Goal: Information Seeking & Learning: Understand process/instructions

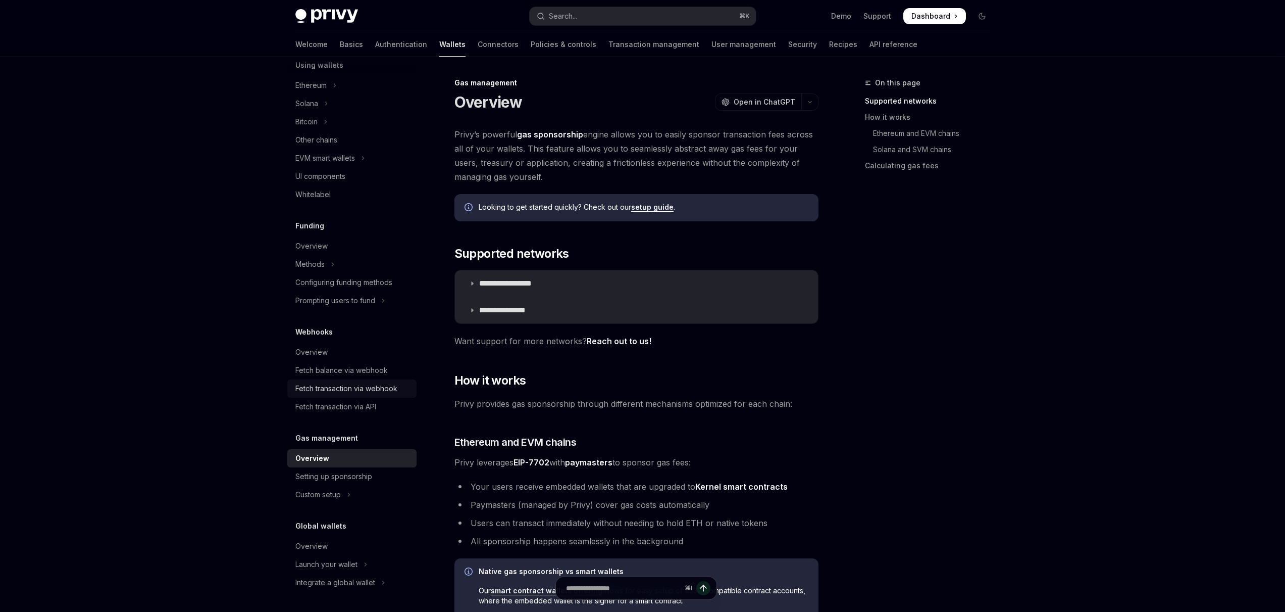
scroll to position [192, 0]
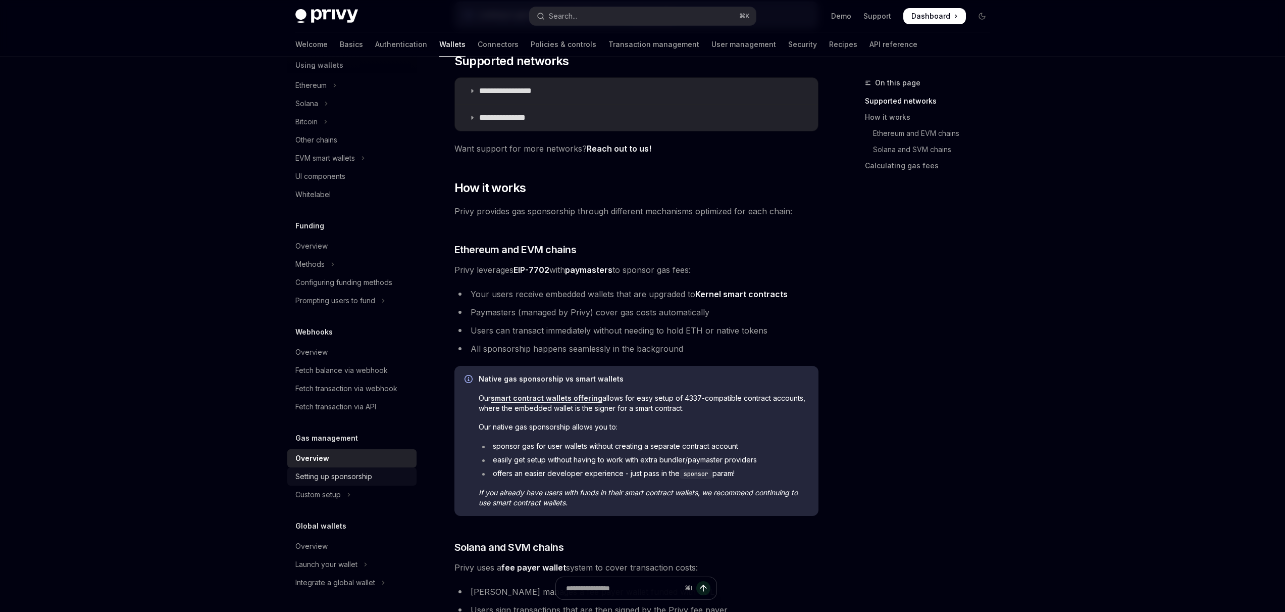
click at [334, 475] on div "Setting up sponsorship" at bounding box center [333, 476] width 77 height 12
type textarea "*"
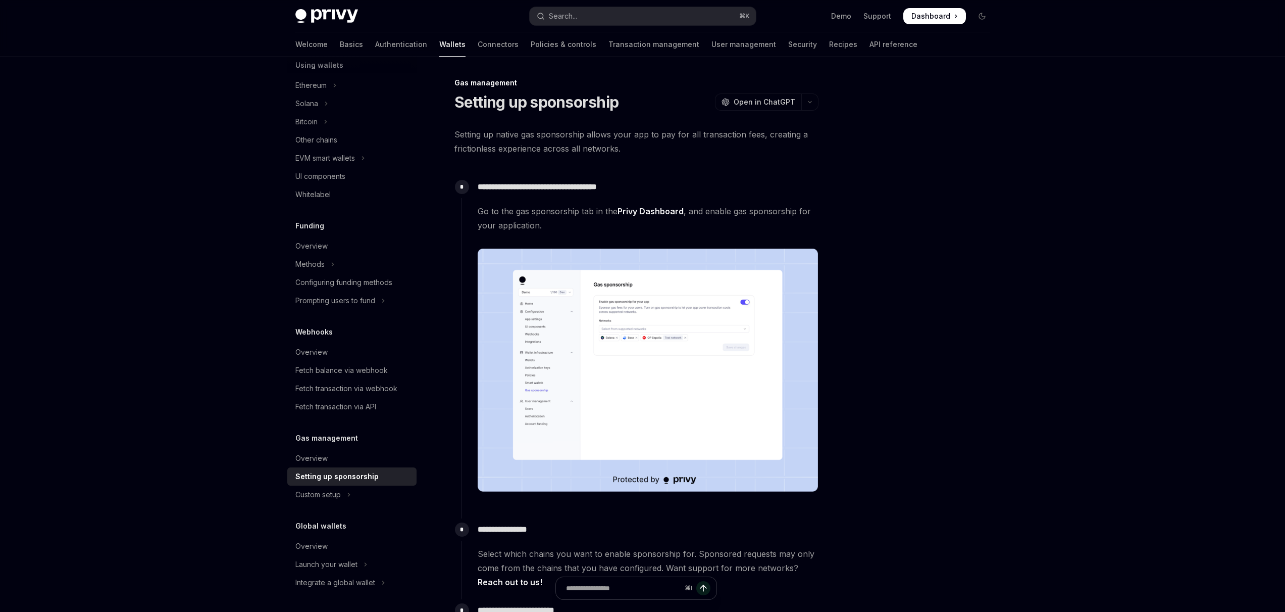
click at [325, 447] on div "Gas management Overview Setting up sponsorship Custom setup" at bounding box center [351, 468] width 129 height 72
click at [319, 457] on div "Overview" at bounding box center [311, 458] width 32 height 12
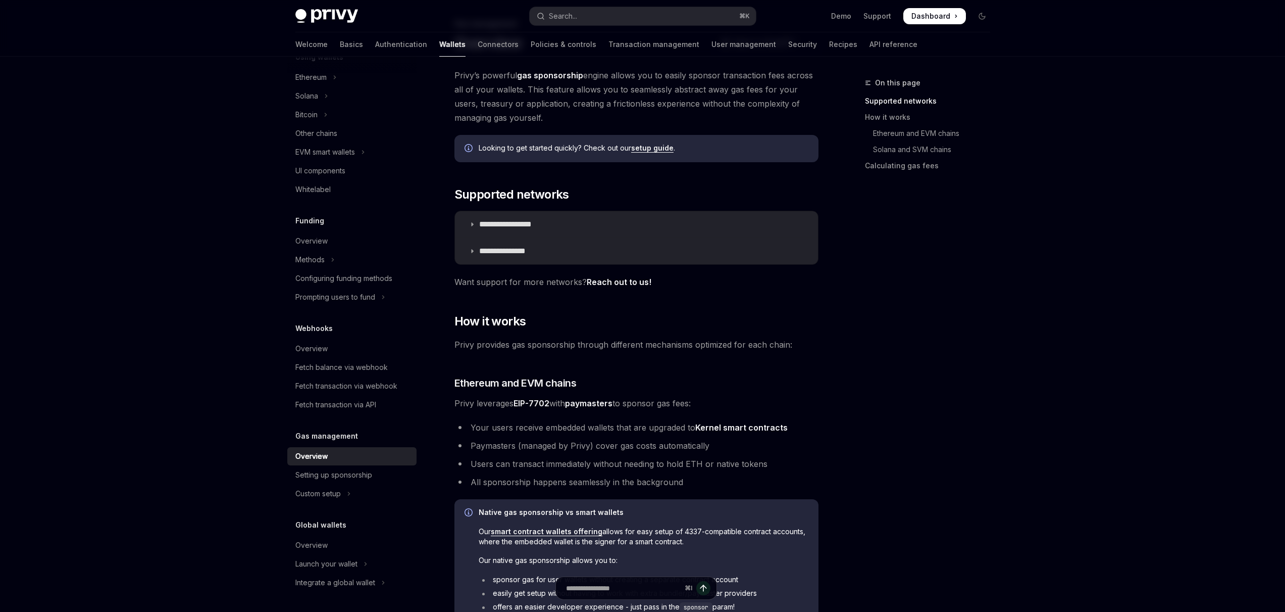
scroll to position [7, 0]
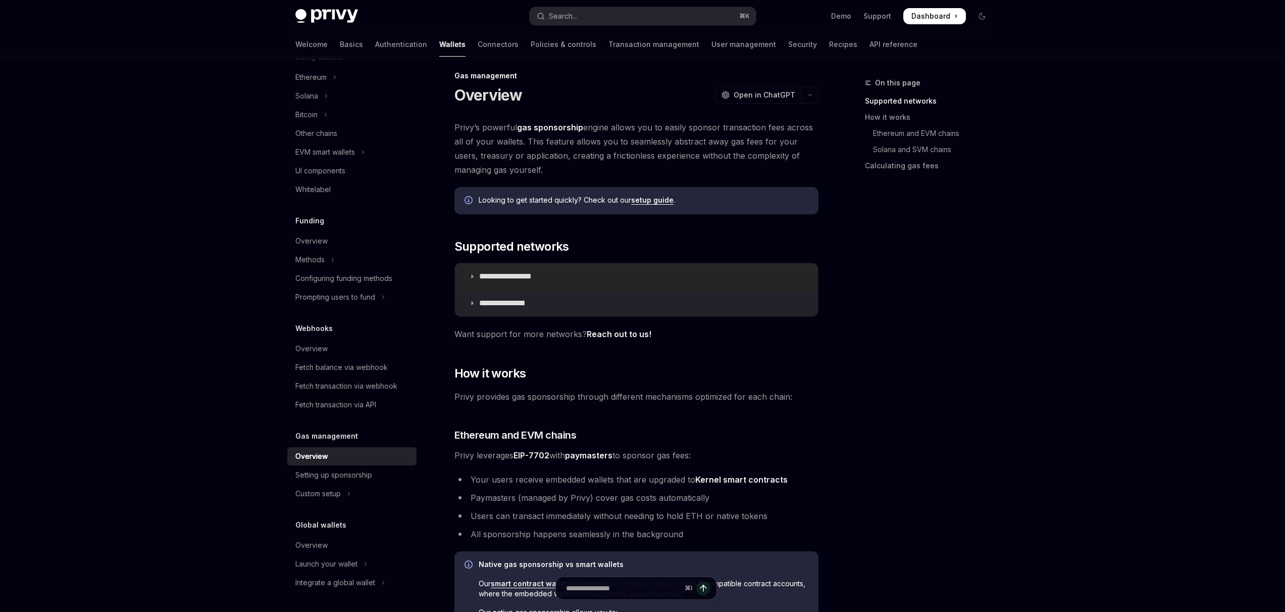
click at [492, 284] on summary "**********" at bounding box center [636, 276] width 363 height 26
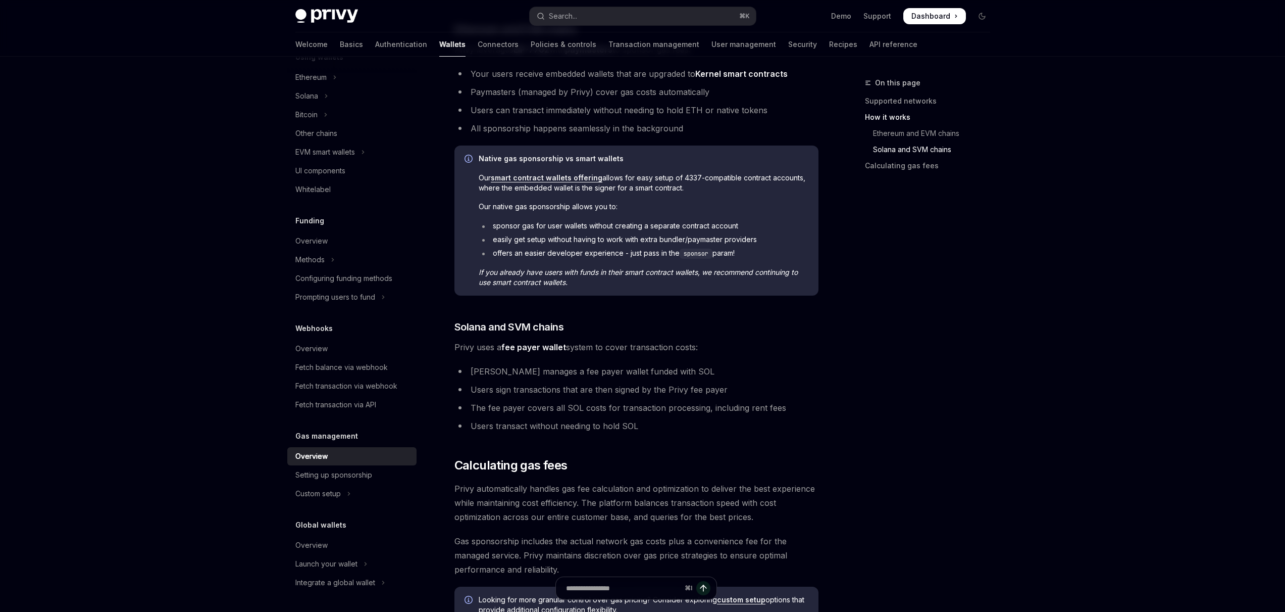
scroll to position [578, 0]
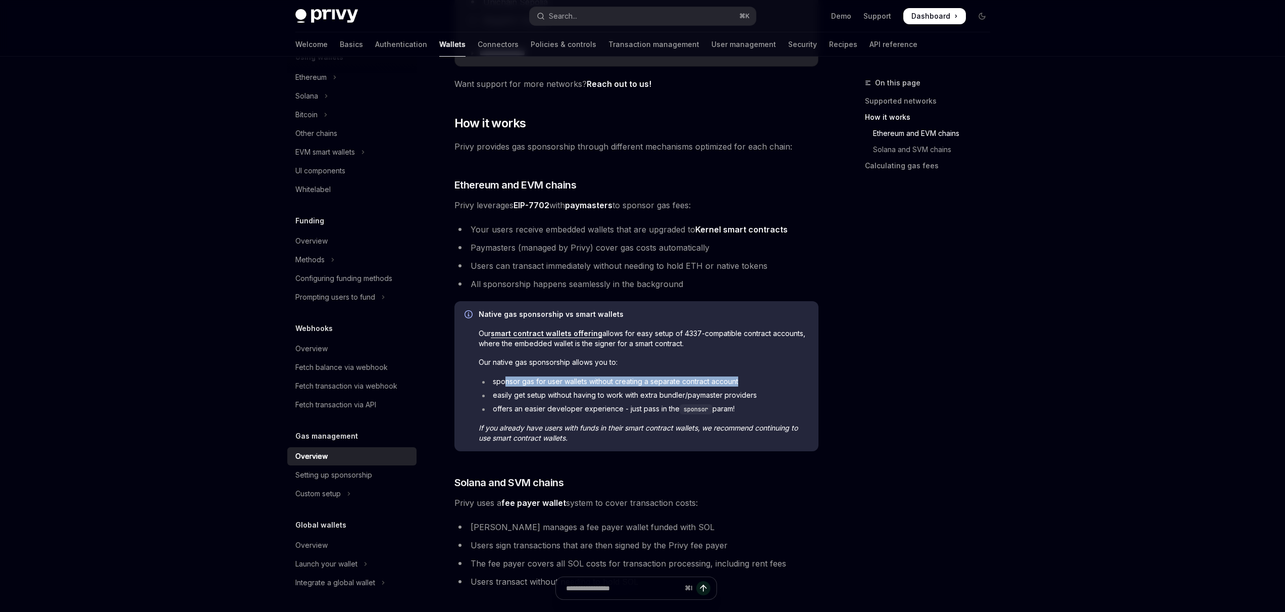
drag, startPoint x: 506, startPoint y: 383, endPoint x: 749, endPoint y: 384, distance: 243.4
click at [749, 384] on li "sponsor gas for user wallets without creating a separate contract account" at bounding box center [644, 381] width 330 height 10
click at [752, 400] on ul "sponsor gas for user wallets without creating a separate contract account easil…" at bounding box center [644, 395] width 330 height 38
drag, startPoint x: 751, startPoint y: 397, endPoint x: 496, endPoint y: 395, distance: 254.6
click at [496, 395] on li "easily get setup without having to work with extra bundler/paymaster providers" at bounding box center [644, 395] width 330 height 10
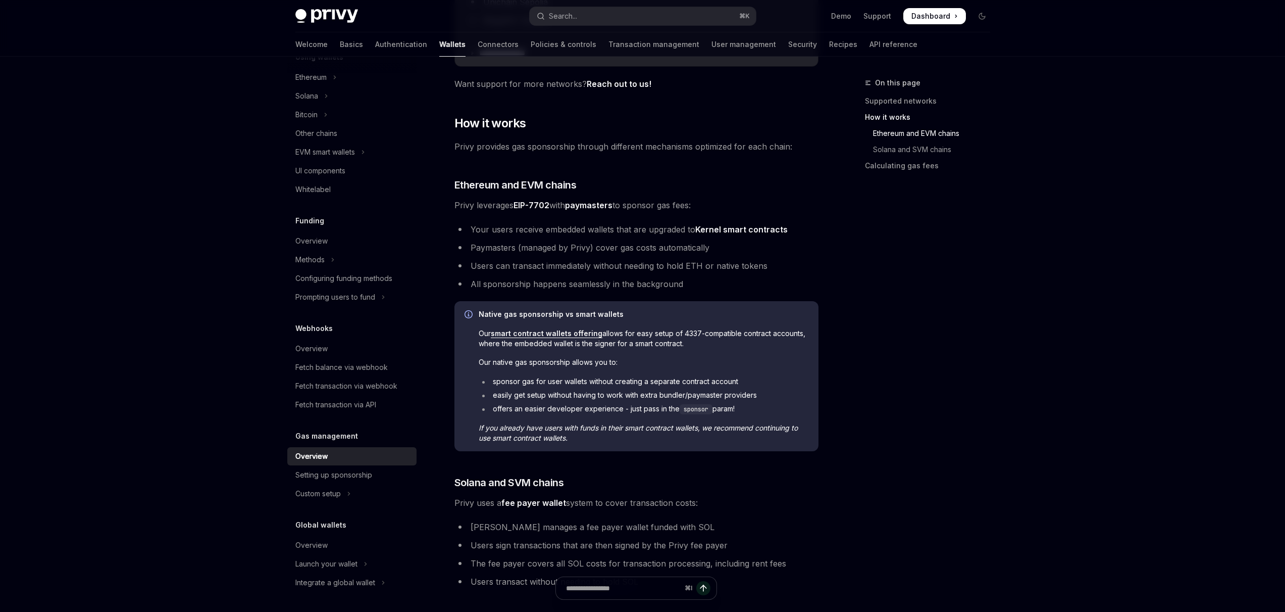
click at [530, 401] on ul "sponsor gas for user wallets without creating a separate contract account easil…" at bounding box center [644, 395] width 330 height 38
click at [615, 417] on div "Native gas sponsorship vs smart wallets Our smart contract wallets offering all…" at bounding box center [644, 376] width 330 height 134
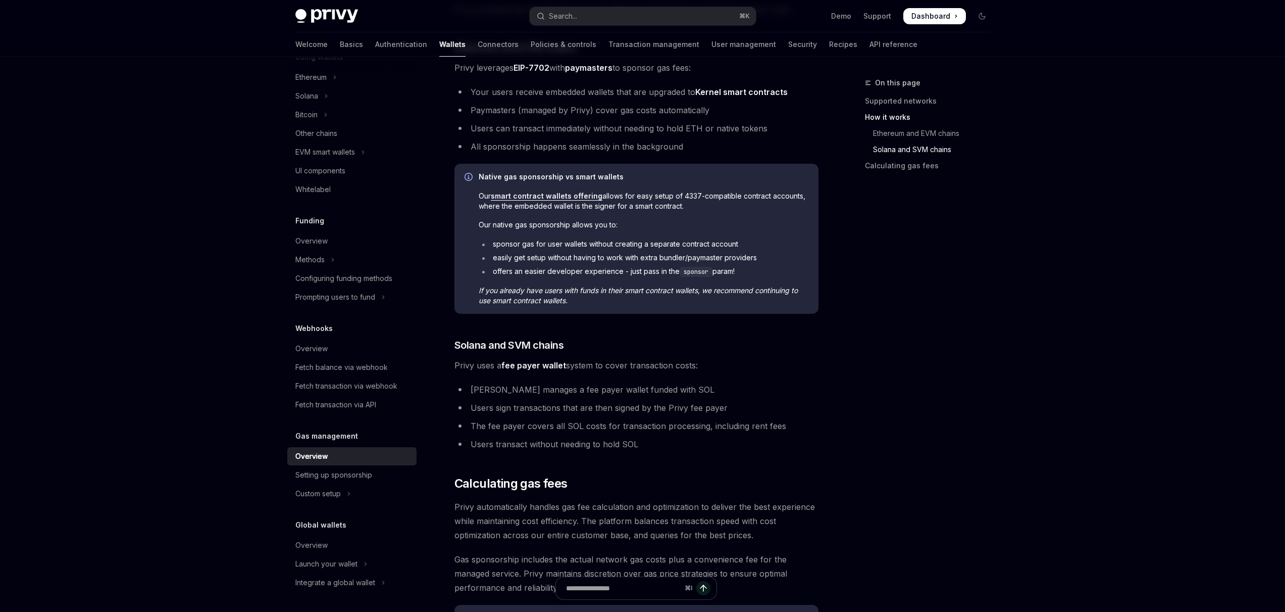
scroll to position [539, 0]
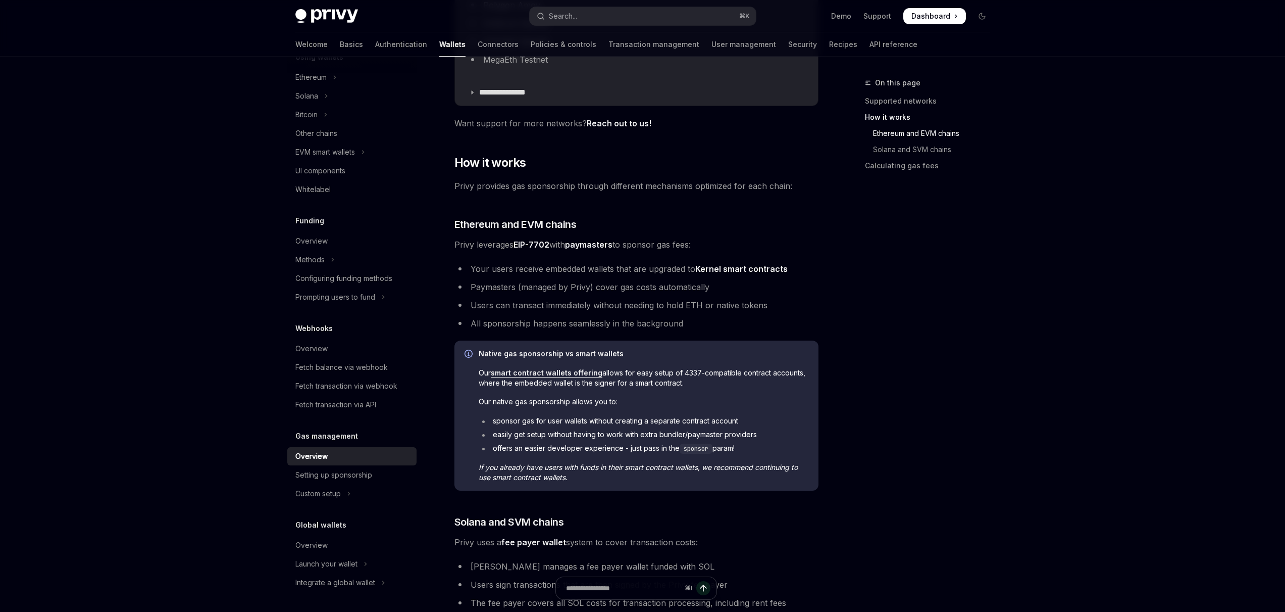
click at [876, 410] on div "On this page Supported networks How it works Ethereum and EVM chains Solana and…" at bounding box center [922, 344] width 154 height 535
click at [340, 456] on div "Overview" at bounding box center [352, 456] width 115 height 12
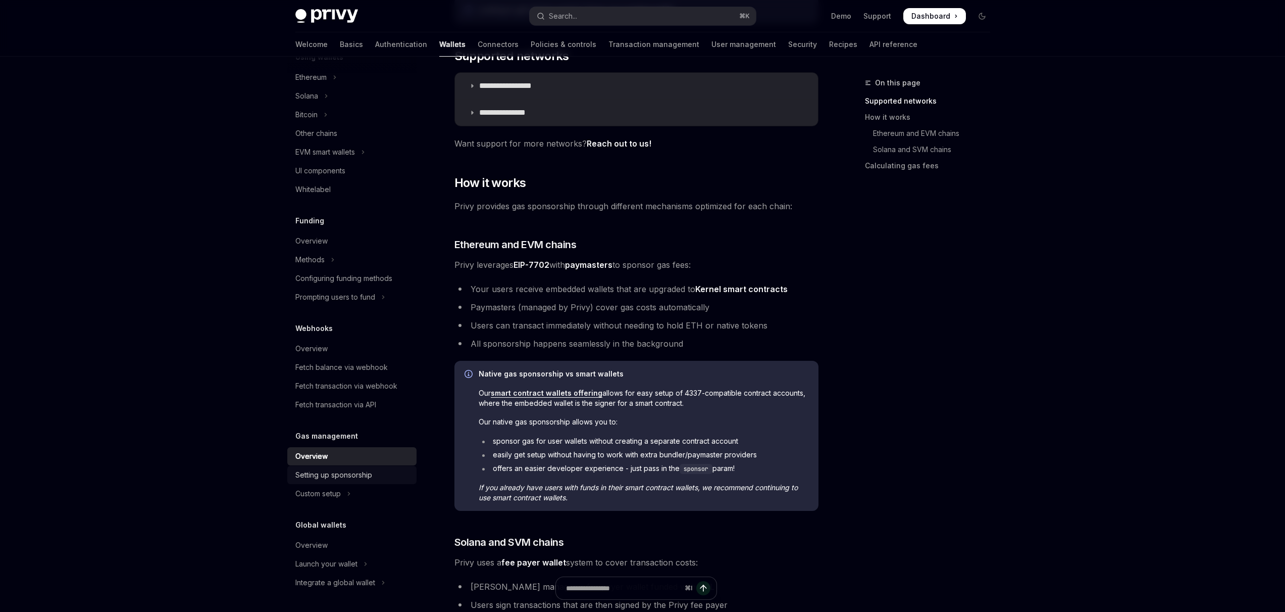
scroll to position [206, 0]
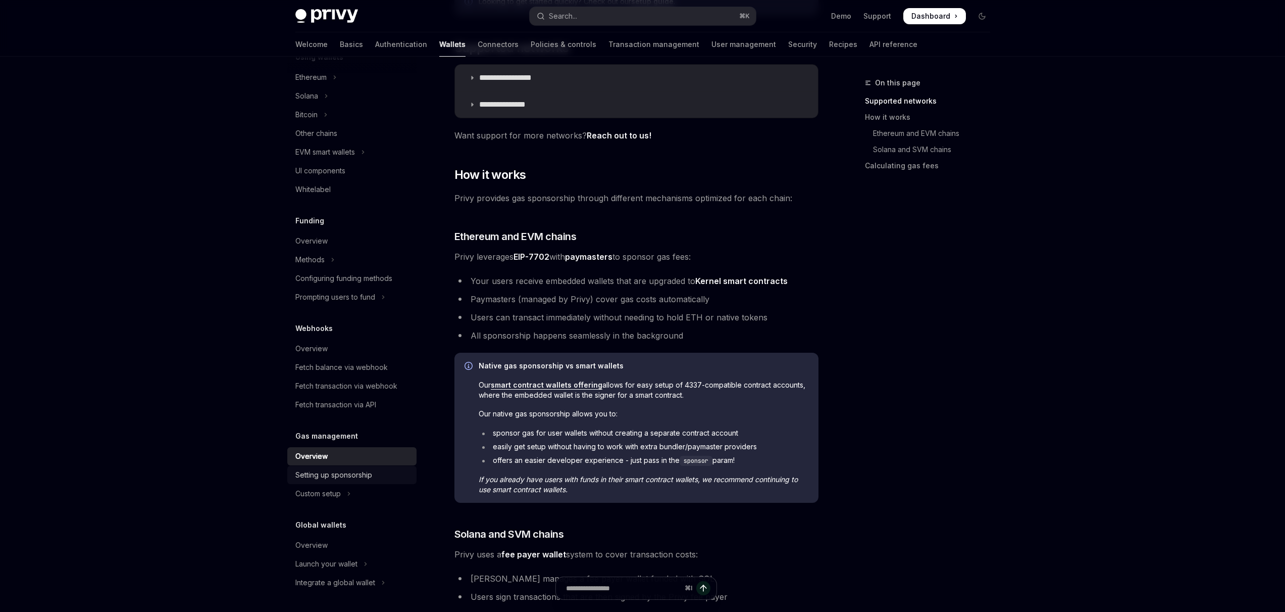
click at [338, 477] on div "Setting up sponsorship" at bounding box center [333, 475] width 77 height 12
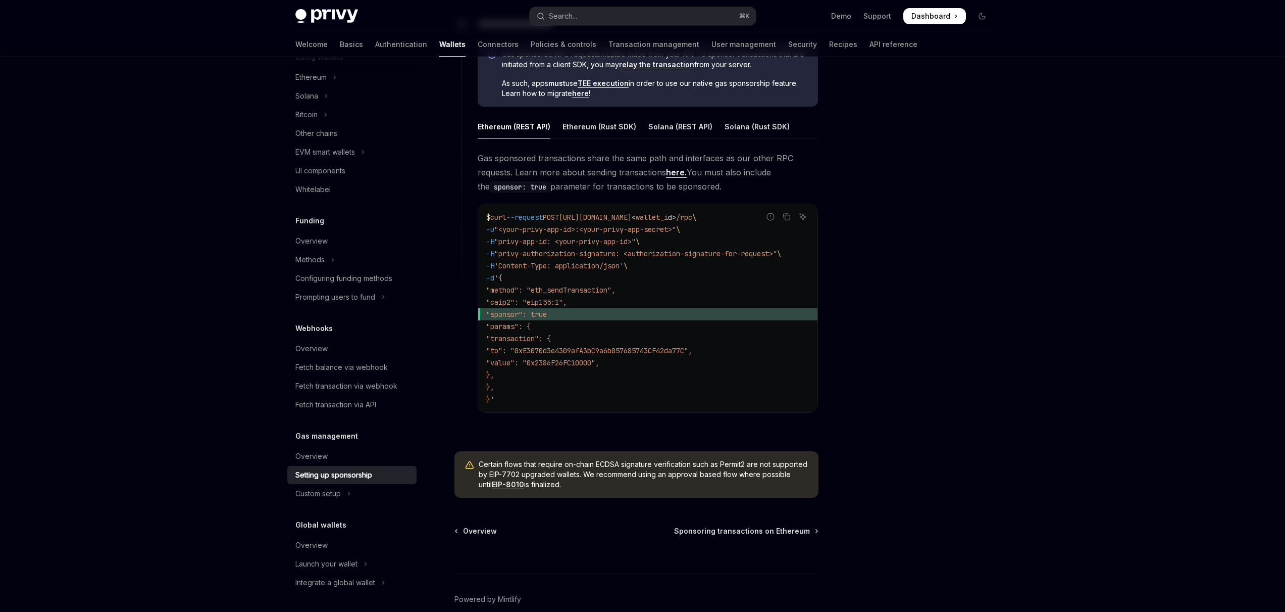
scroll to position [394, 0]
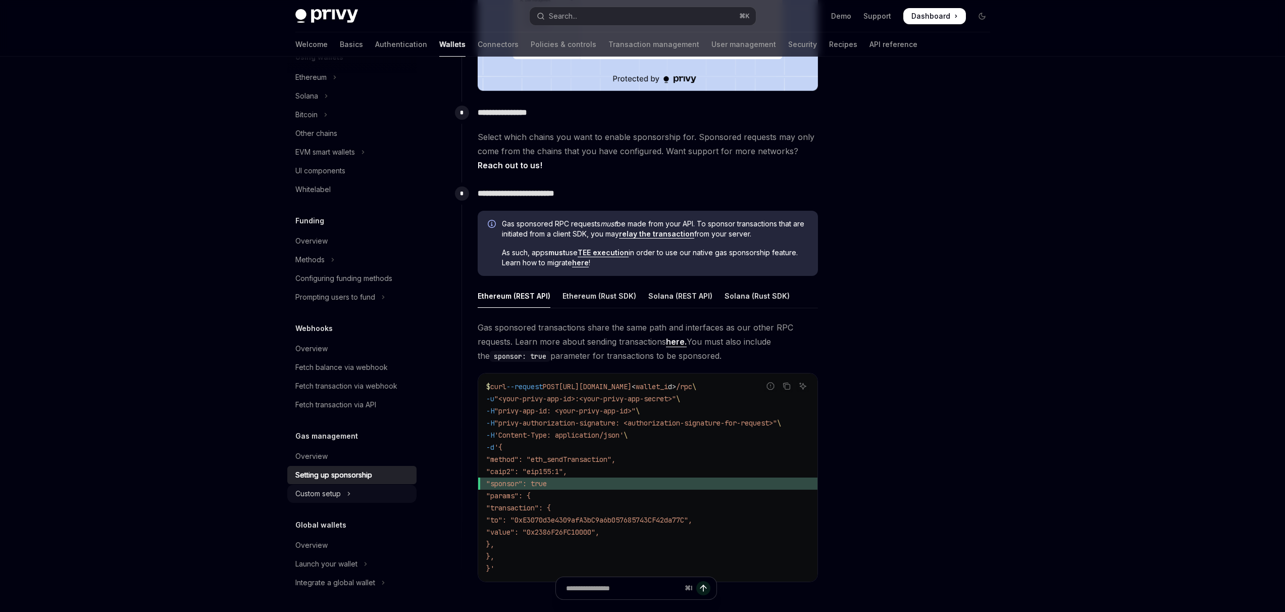
click at [333, 490] on div "Custom setup" at bounding box center [317, 493] width 45 height 12
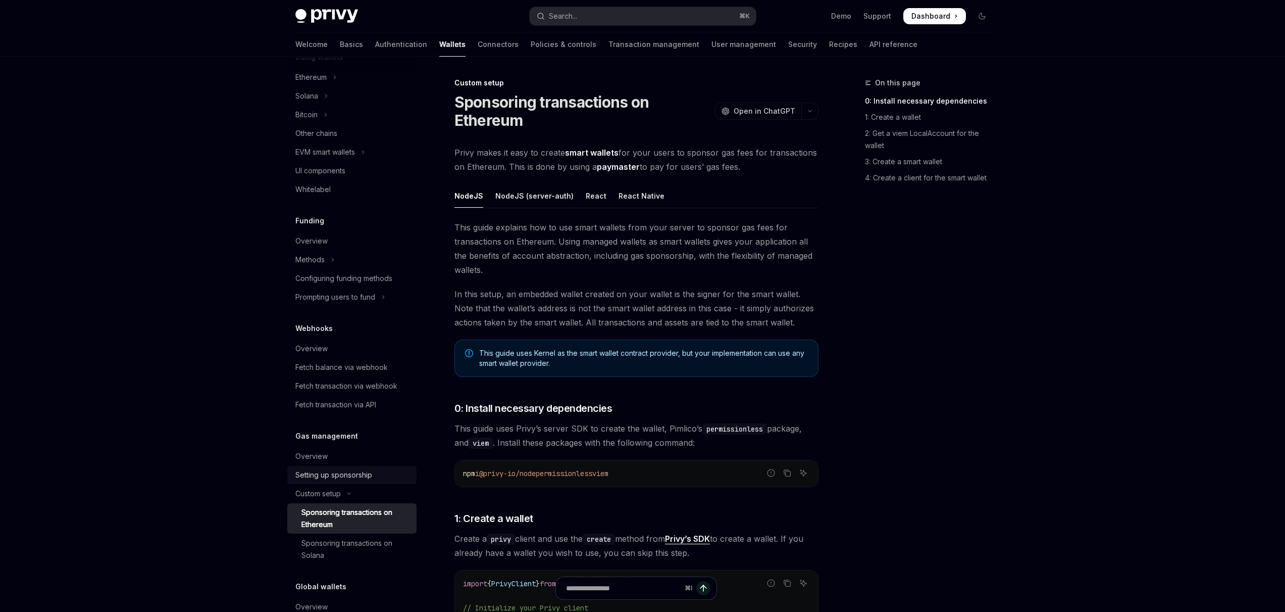
click at [319, 480] on div "Setting up sponsorship" at bounding box center [333, 475] width 77 height 12
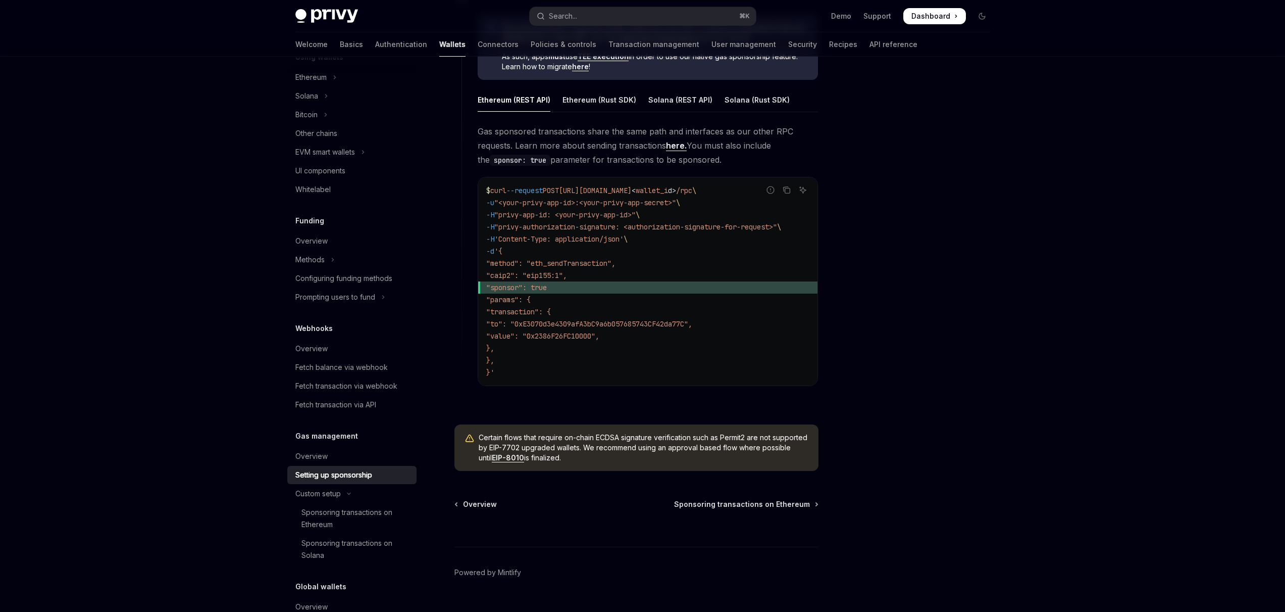
scroll to position [513, 0]
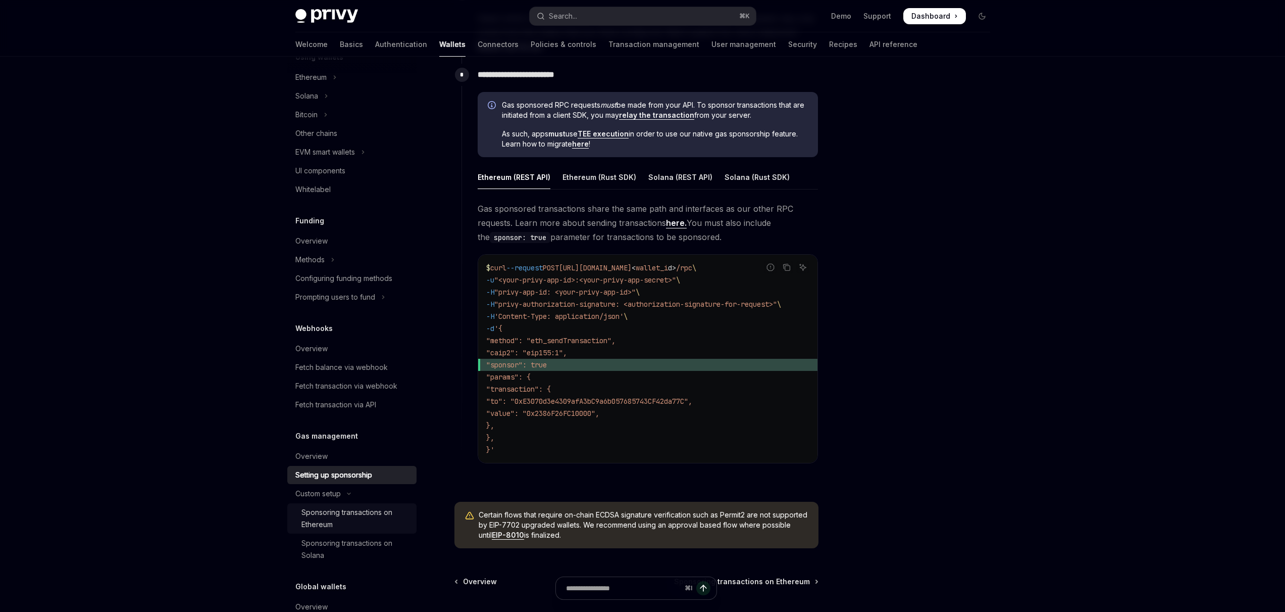
click at [377, 512] on div "Sponsoring transactions on Ethereum" at bounding box center [356, 518] width 109 height 24
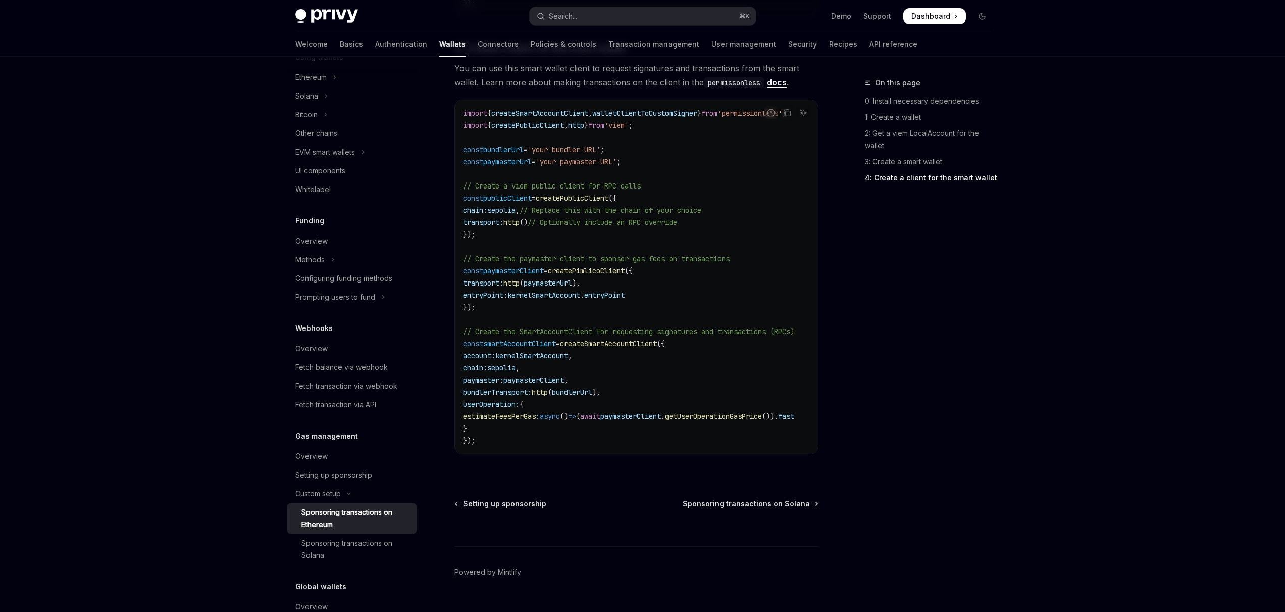
scroll to position [1325, 0]
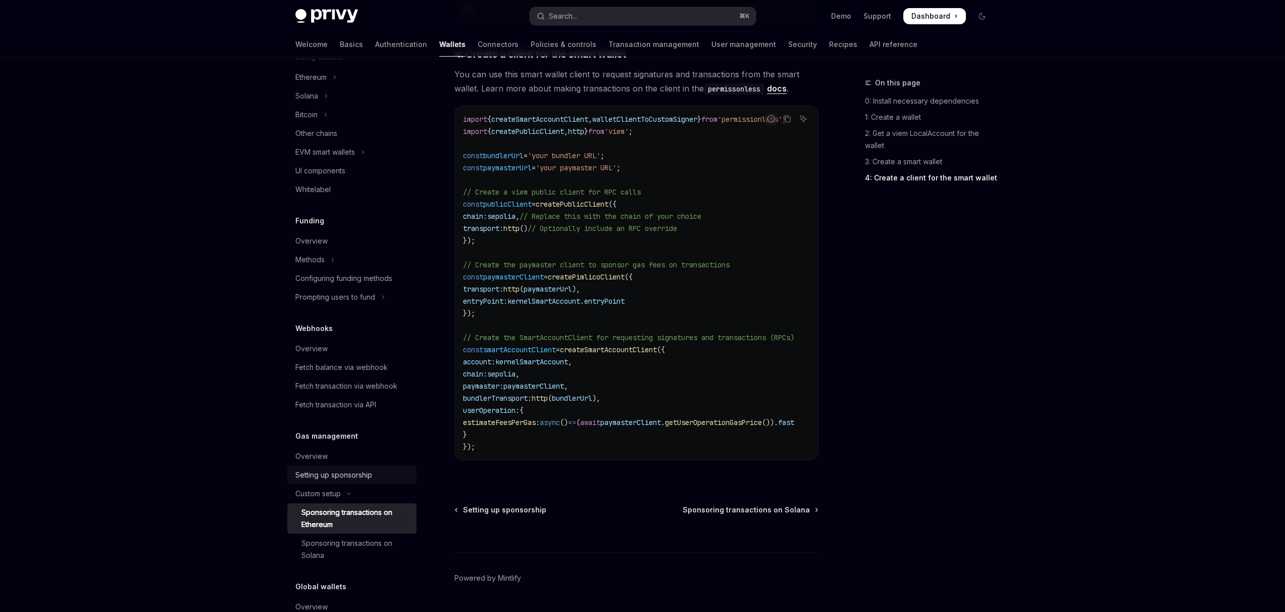
click at [388, 478] on div "Setting up sponsorship" at bounding box center [352, 475] width 115 height 12
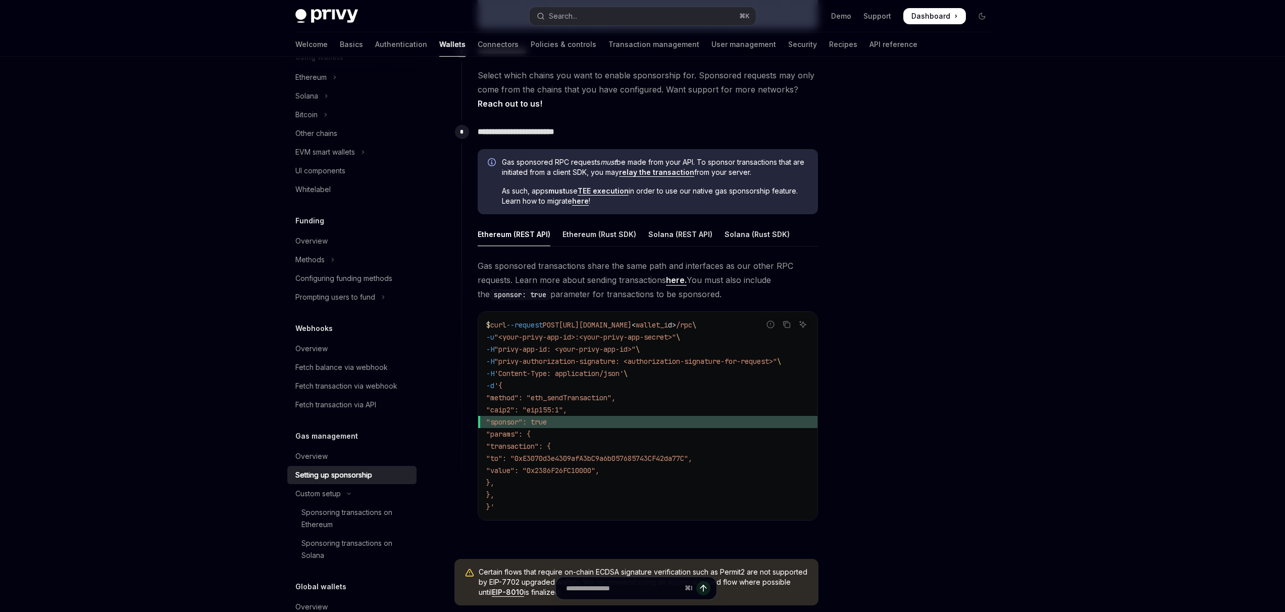
scroll to position [508, 0]
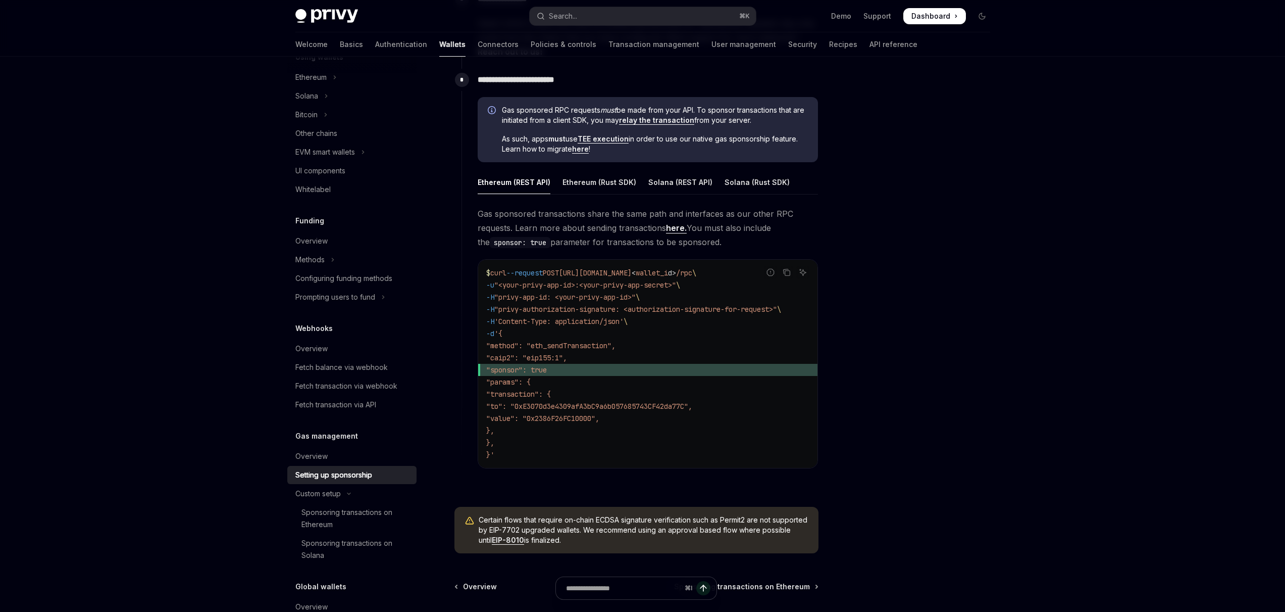
click at [596, 372] on span ""sponsor": true" at bounding box center [647, 370] width 323 height 12
click at [654, 377] on code "$ curl --request POST https://api.privy.io/v1/wallets/ < wallet_i d > /rpc \ -u…" at bounding box center [647, 364] width 323 height 194
click at [748, 373] on span ""sponsor": true" at bounding box center [647, 370] width 323 height 12
click at [587, 352] on code "$ curl --request POST https://api.privy.io/v1/wallets/ < wallet_i d > /rpc \ -u…" at bounding box center [647, 364] width 323 height 194
click at [598, 377] on code "$ curl --request POST https://api.privy.io/v1/wallets/ < wallet_i d > /rpc \ -u…" at bounding box center [647, 364] width 323 height 194
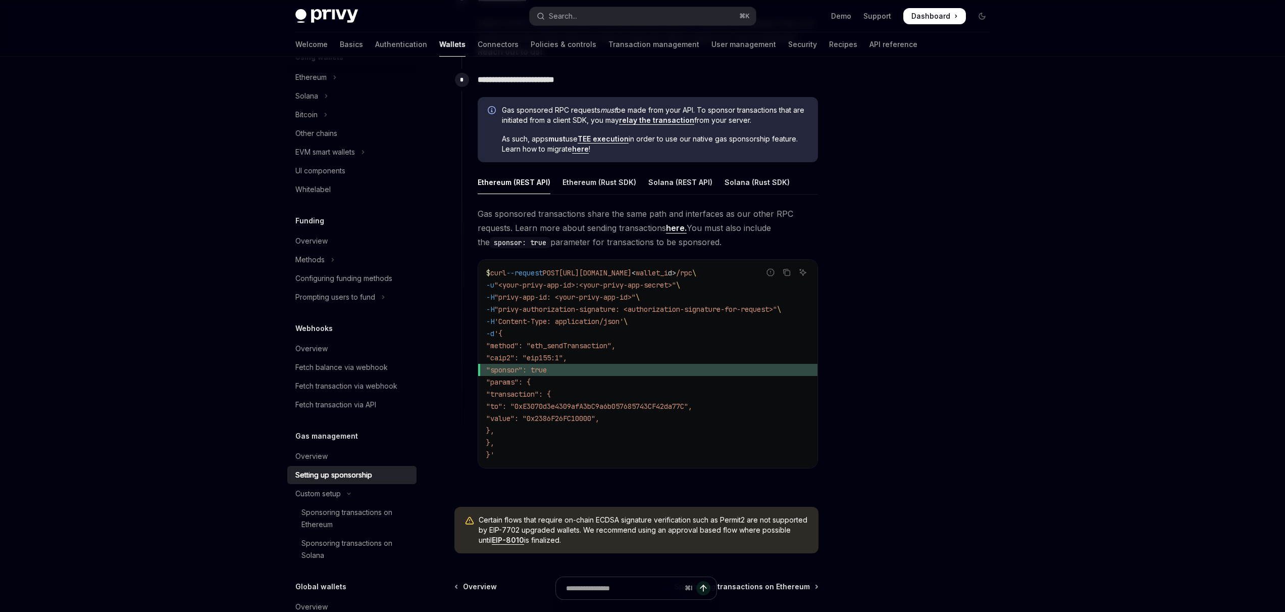
click at [614, 369] on span ""sponsor": true" at bounding box center [647, 370] width 323 height 12
click at [676, 227] on link "here." at bounding box center [676, 228] width 21 height 11
type textarea "*"
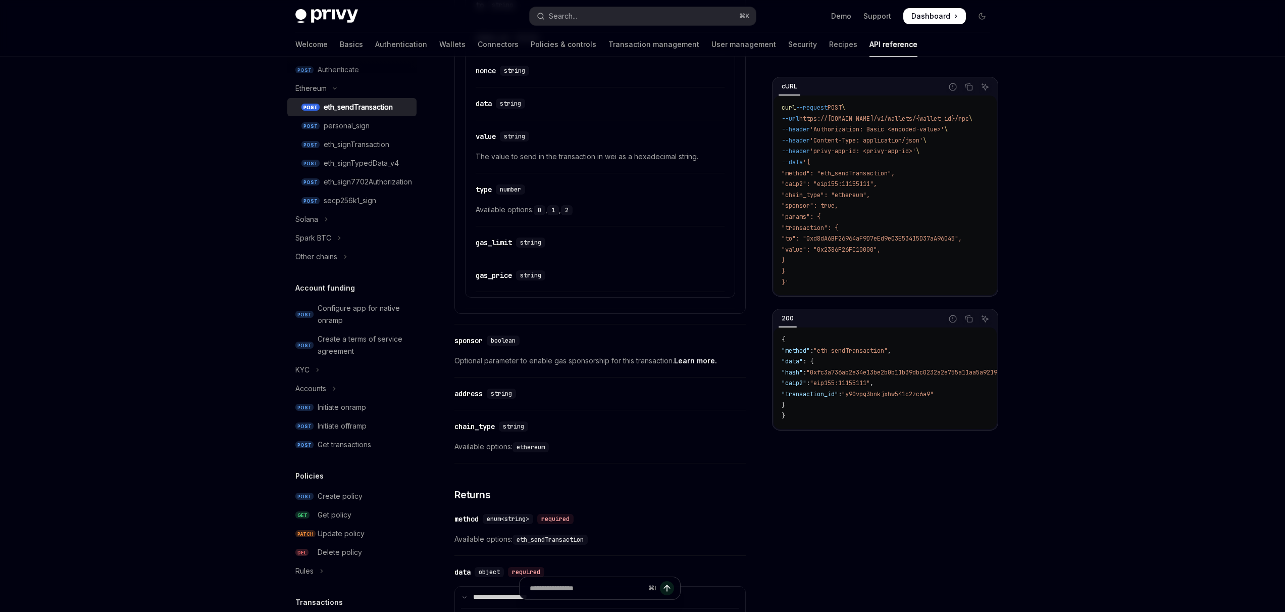
scroll to position [758, 0]
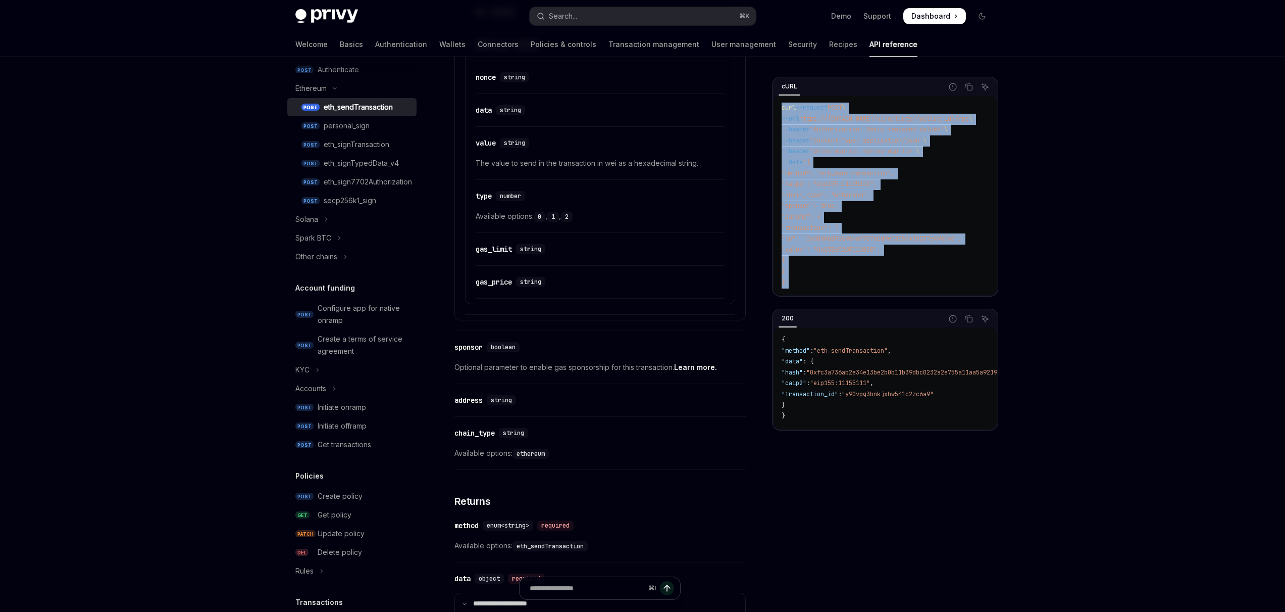
drag, startPoint x: 907, startPoint y: 291, endPoint x: 781, endPoint y: 112, distance: 218.6
click at [781, 112] on div "curl --request POST \ --url https://api.privy.io/v1/wallets/{wallet_id}/rpc \ -…" at bounding box center [885, 195] width 223 height 200
copy code "curl --request POST \ --url https://api.privy.io/v1/wallets/{wallet_id}/rpc \ -…"
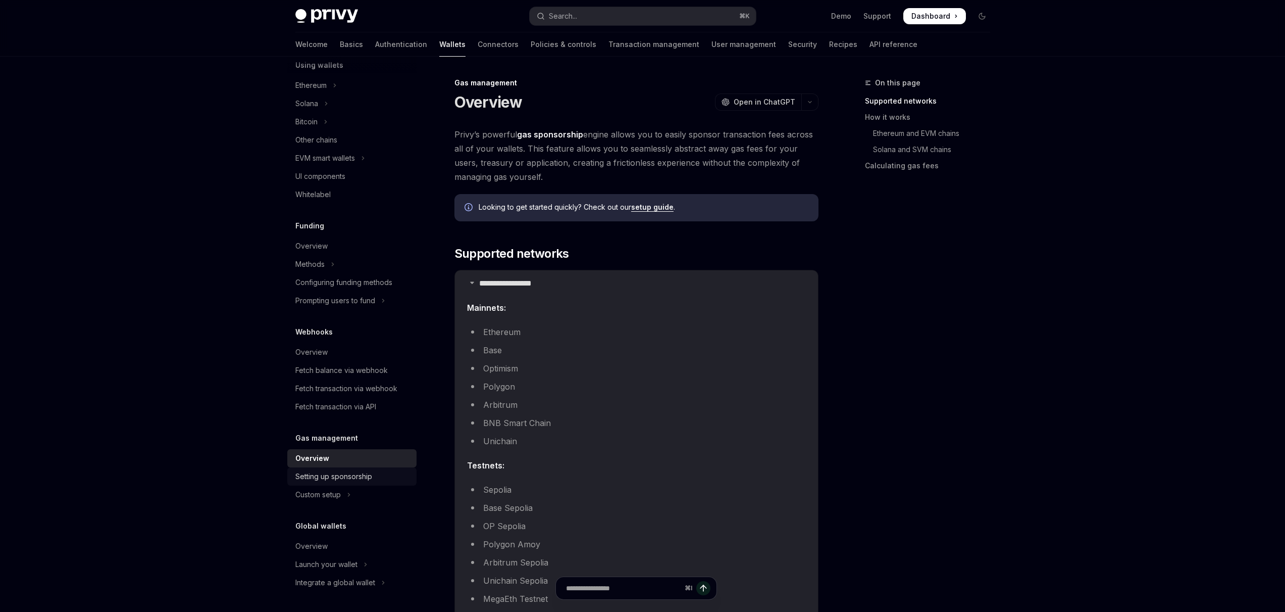
click at [350, 476] on div "Setting up sponsorship" at bounding box center [333, 476] width 77 height 12
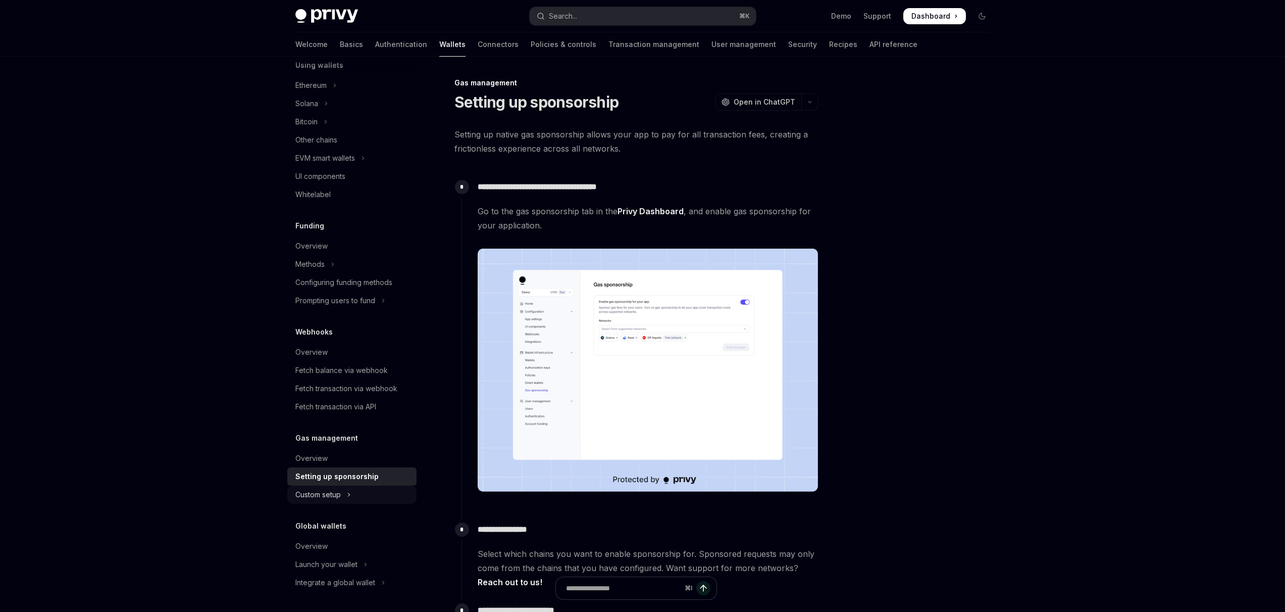
click at [322, 499] on div "Custom setup" at bounding box center [317, 494] width 45 height 12
type textarea "*"
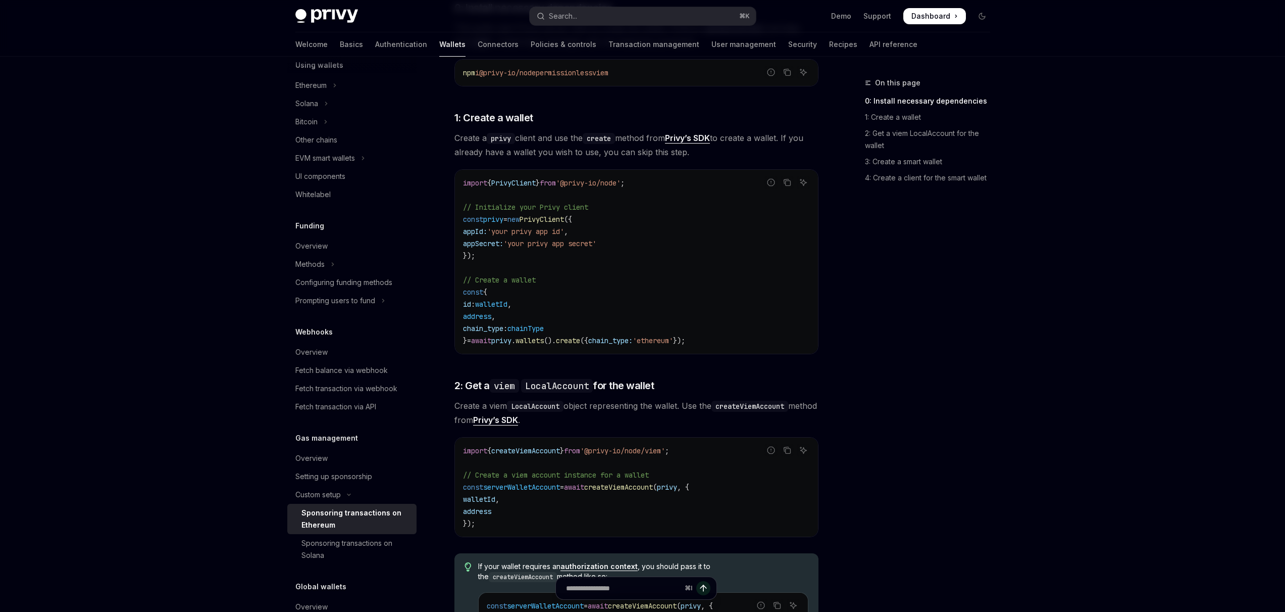
scroll to position [394, 0]
